Goal: Task Accomplishment & Management: Complete application form

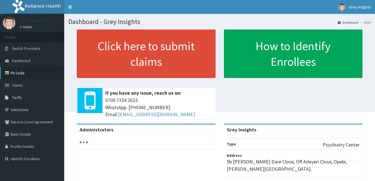
click at [21, 71] on link "PA Code" at bounding box center [32, 73] width 64 height 12
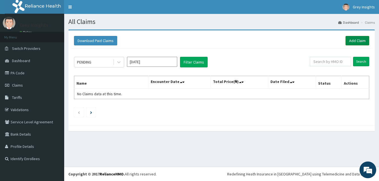
click at [356, 41] on link "Add Claim" at bounding box center [358, 40] width 24 height 9
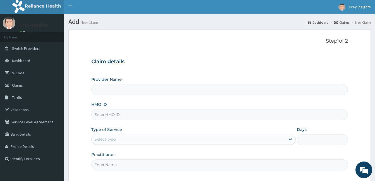
type input "Grey Insights"
click at [165, 119] on input "HMO ID" at bounding box center [219, 114] width 257 height 11
type input "IBZ/10016/D"
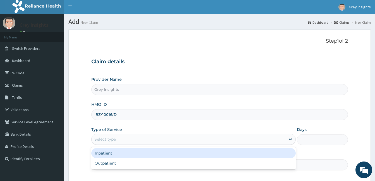
click at [150, 139] on div "Select type" at bounding box center [189, 139] width 194 height 9
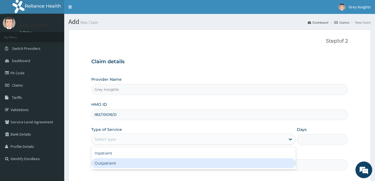
click at [147, 162] on div "Outpatient" at bounding box center [193, 164] width 204 height 10
type input "1"
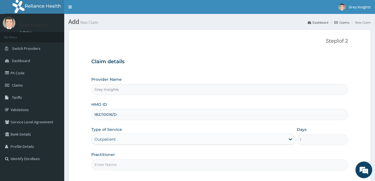
click at [151, 164] on input "Practitioner" at bounding box center [219, 165] width 257 height 11
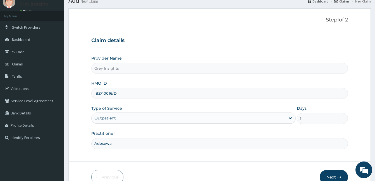
scroll to position [22, 0]
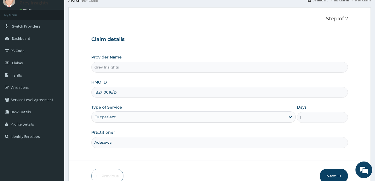
type input "Adesewa"
click at [80, 149] on form "Step 1 of 2 Claim details Provider Name Grey Insights HMO ID IBZ/10016/D Type o…" at bounding box center [219, 99] width 302 height 185
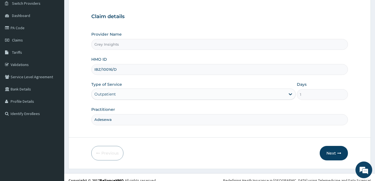
scroll to position [52, 0]
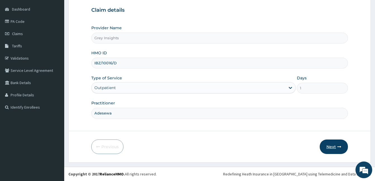
click at [337, 151] on button "Next" at bounding box center [334, 147] width 28 height 15
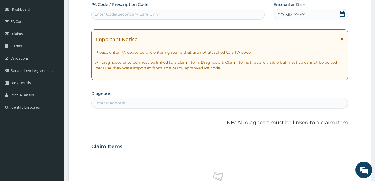
click at [169, 15] on div "Enter Code(Secondary Care Only)" at bounding box center [178, 14] width 173 height 9
paste input "PA/7756D9"
type input "PA/7756D9"
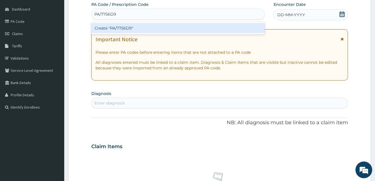
click at [171, 31] on div "Create "PA/7756D9"" at bounding box center [177, 28] width 173 height 10
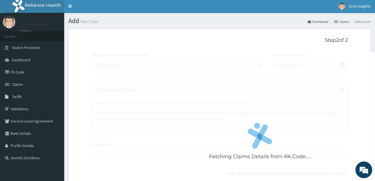
scroll to position [0, 0]
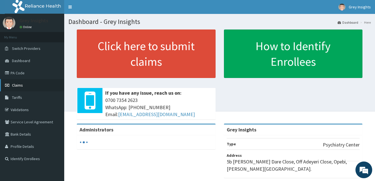
click at [21, 85] on span "Claims" at bounding box center [17, 85] width 11 height 5
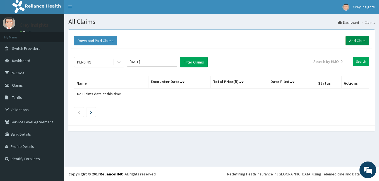
click at [352, 42] on link "Add Claim" at bounding box center [358, 40] width 24 height 9
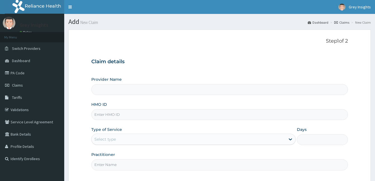
type input "Grey Insights"
click at [162, 113] on input "HMO ID" at bounding box center [219, 114] width 257 height 11
type input "IBZ/10016/D"
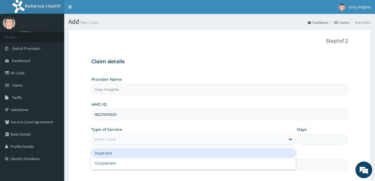
click at [174, 138] on div "Select type" at bounding box center [189, 139] width 194 height 9
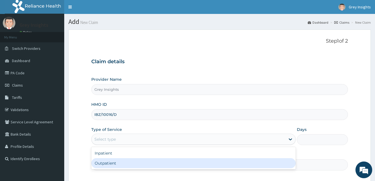
click at [162, 162] on div "Outpatient" at bounding box center [193, 164] width 204 height 10
type input "1"
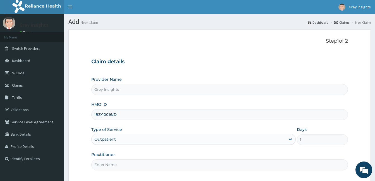
click at [176, 166] on input "Practitioner" at bounding box center [219, 165] width 257 height 11
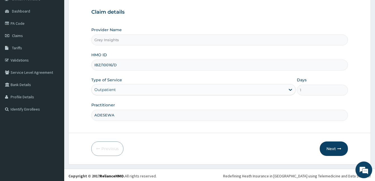
scroll to position [52, 0]
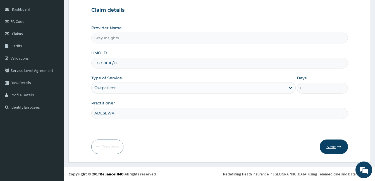
type input "ADESEWA"
click at [334, 150] on button "Next" at bounding box center [334, 147] width 28 height 15
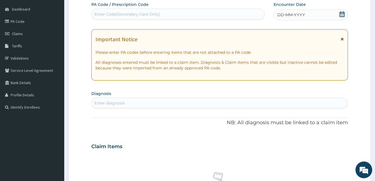
click at [188, 17] on div "Enter Code(Secondary Care Only)" at bounding box center [178, 14] width 173 height 9
paste input "PA/7756D9"
type input "PA/7756D9"
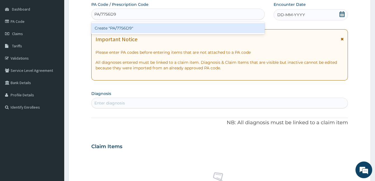
click at [137, 29] on div "Create "PA/7756D9"" at bounding box center [177, 28] width 173 height 10
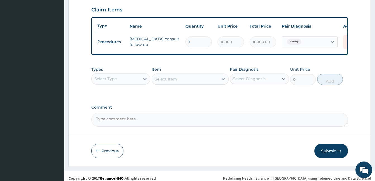
scroll to position [199, 0]
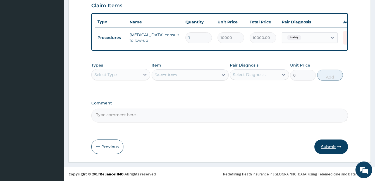
click at [322, 152] on button "Submit" at bounding box center [330, 147] width 33 height 15
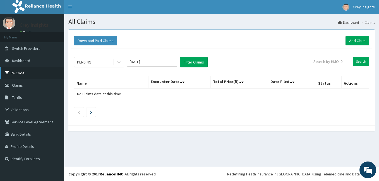
click at [24, 73] on link "PA Code" at bounding box center [32, 73] width 64 height 12
click at [353, 39] on link "Add Claim" at bounding box center [358, 40] width 24 height 9
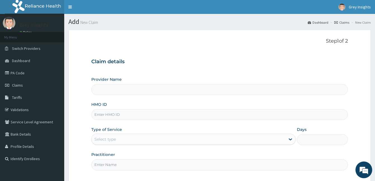
click at [153, 115] on input "HMO ID" at bounding box center [219, 114] width 257 height 11
type input "Grey Insights"
type input "REL/10393/A"
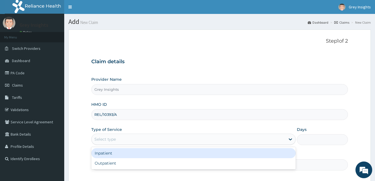
click at [147, 142] on div "Select type" at bounding box center [189, 139] width 194 height 9
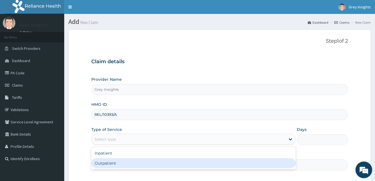
click at [143, 163] on div "Outpatient" at bounding box center [193, 164] width 204 height 10
type input "1"
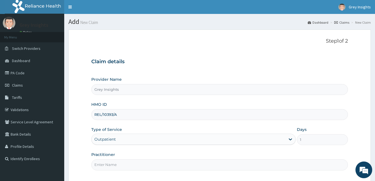
click at [155, 166] on input "Practitioner" at bounding box center [219, 165] width 257 height 11
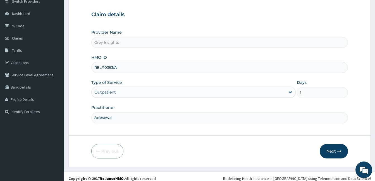
scroll to position [52, 0]
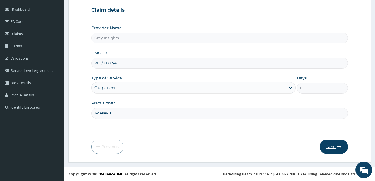
type input "Adesewa"
click at [340, 152] on button "Next" at bounding box center [334, 147] width 28 height 15
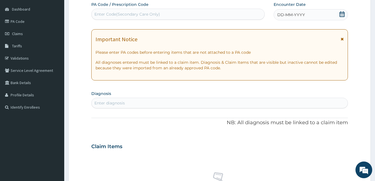
click at [172, 12] on div "Enter Code(Secondary Care Only)" at bounding box center [178, 14] width 173 height 9
paste input "PA/CB7BFF"
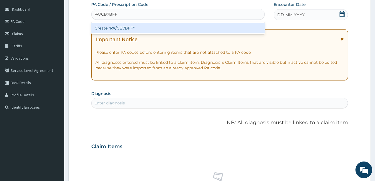
type input "PA/CB7BFF"
click at [151, 30] on div "Create "PA/CB7BFF"" at bounding box center [177, 28] width 173 height 10
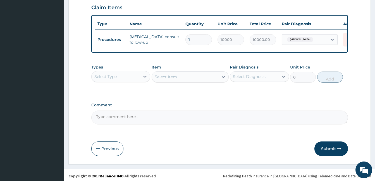
scroll to position [199, 0]
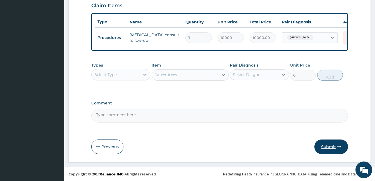
click at [335, 150] on button "Submit" at bounding box center [330, 147] width 33 height 15
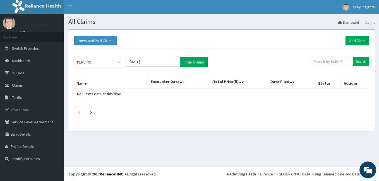
click at [184, 84] on icon at bounding box center [183, 82] width 2 height 4
click at [182, 84] on icon at bounding box center [181, 82] width 2 height 4
click at [28, 70] on link "PA Code" at bounding box center [32, 73] width 64 height 12
